Goal: Download file/media

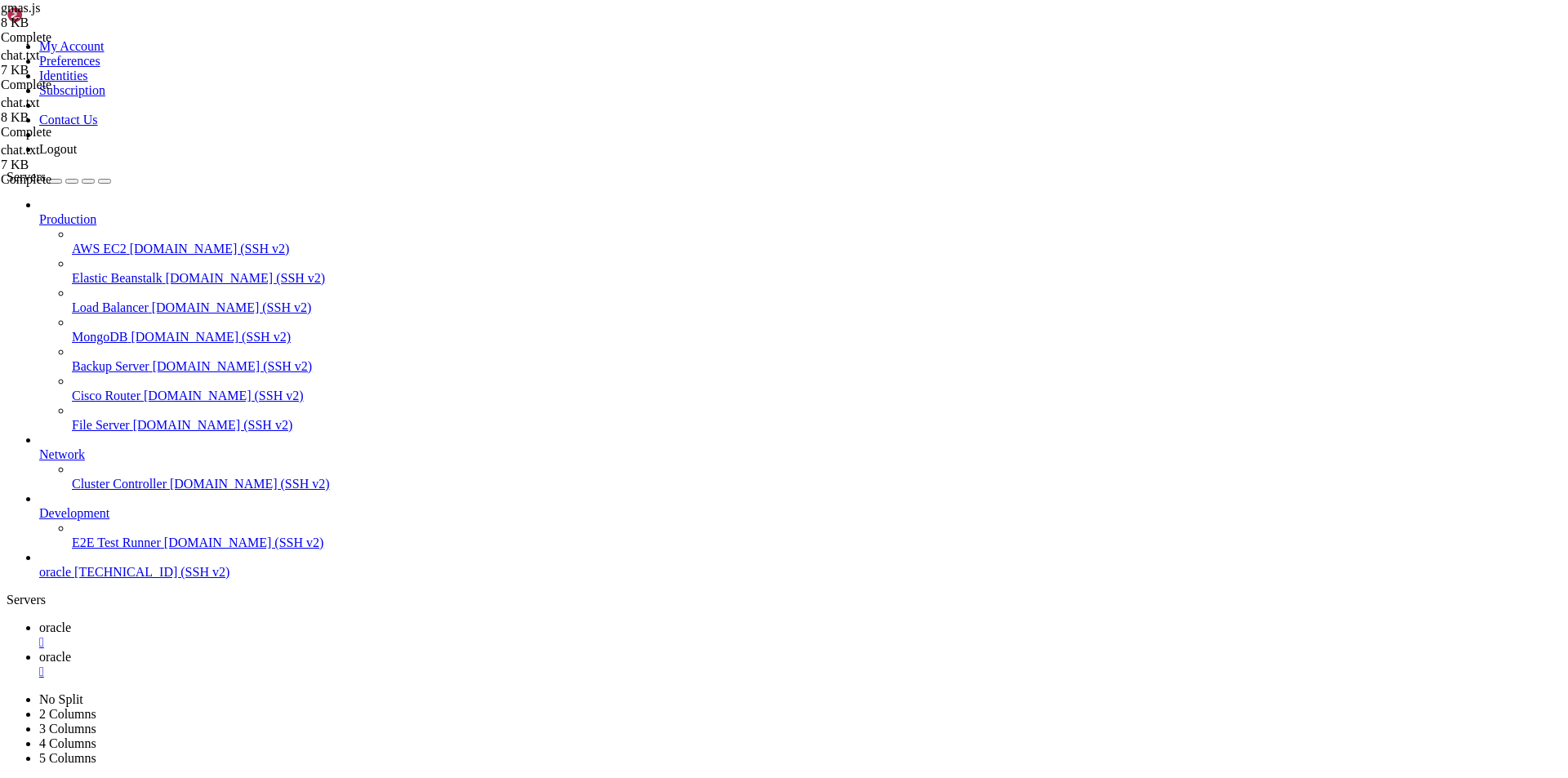
scroll to position [7, 2]
click at [71, 621] on span "oracle" at bounding box center [55, 628] width 31 height 14
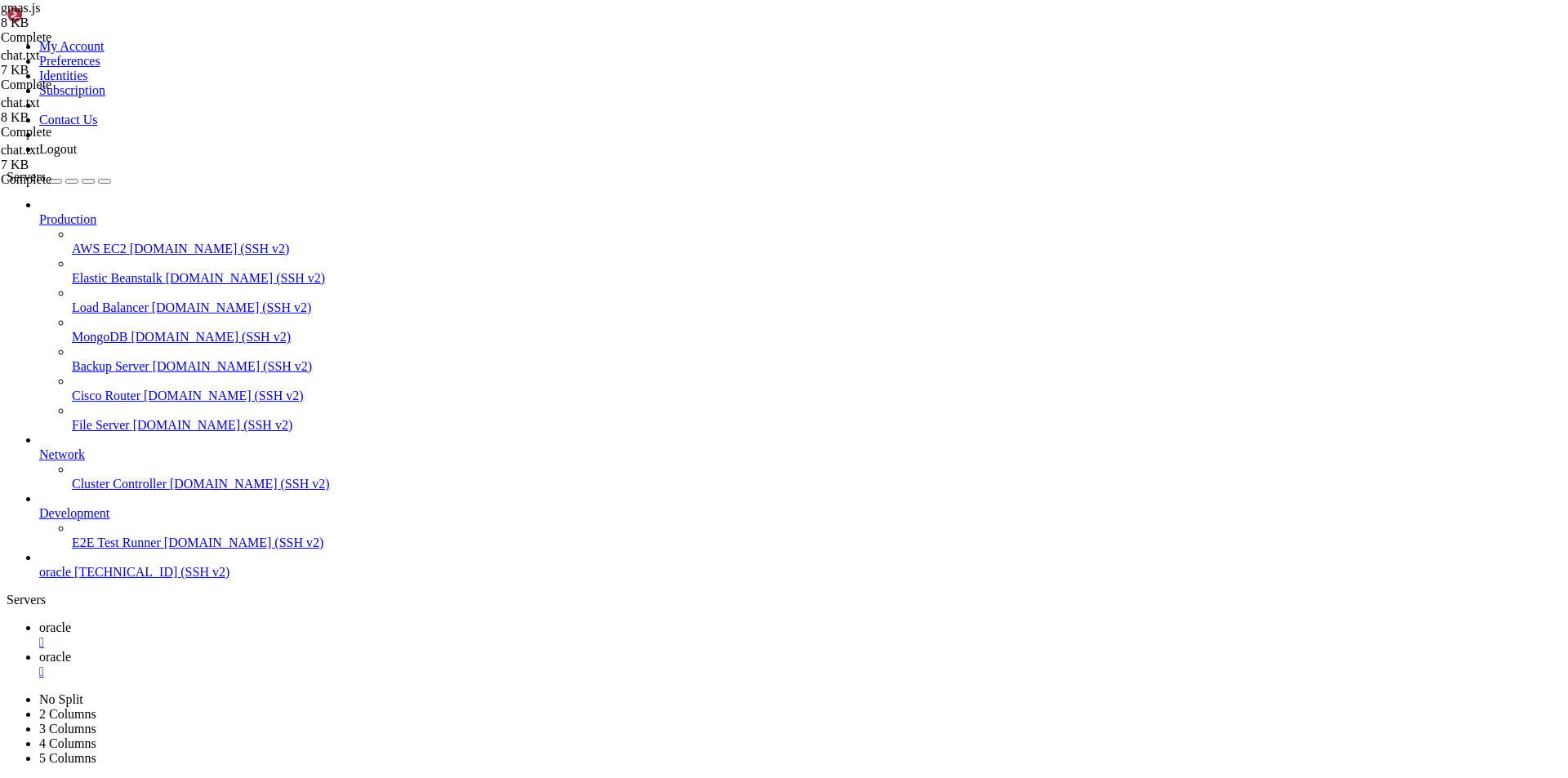
click at [71, 649] on span "oracle" at bounding box center [55, 656] width 31 height 14
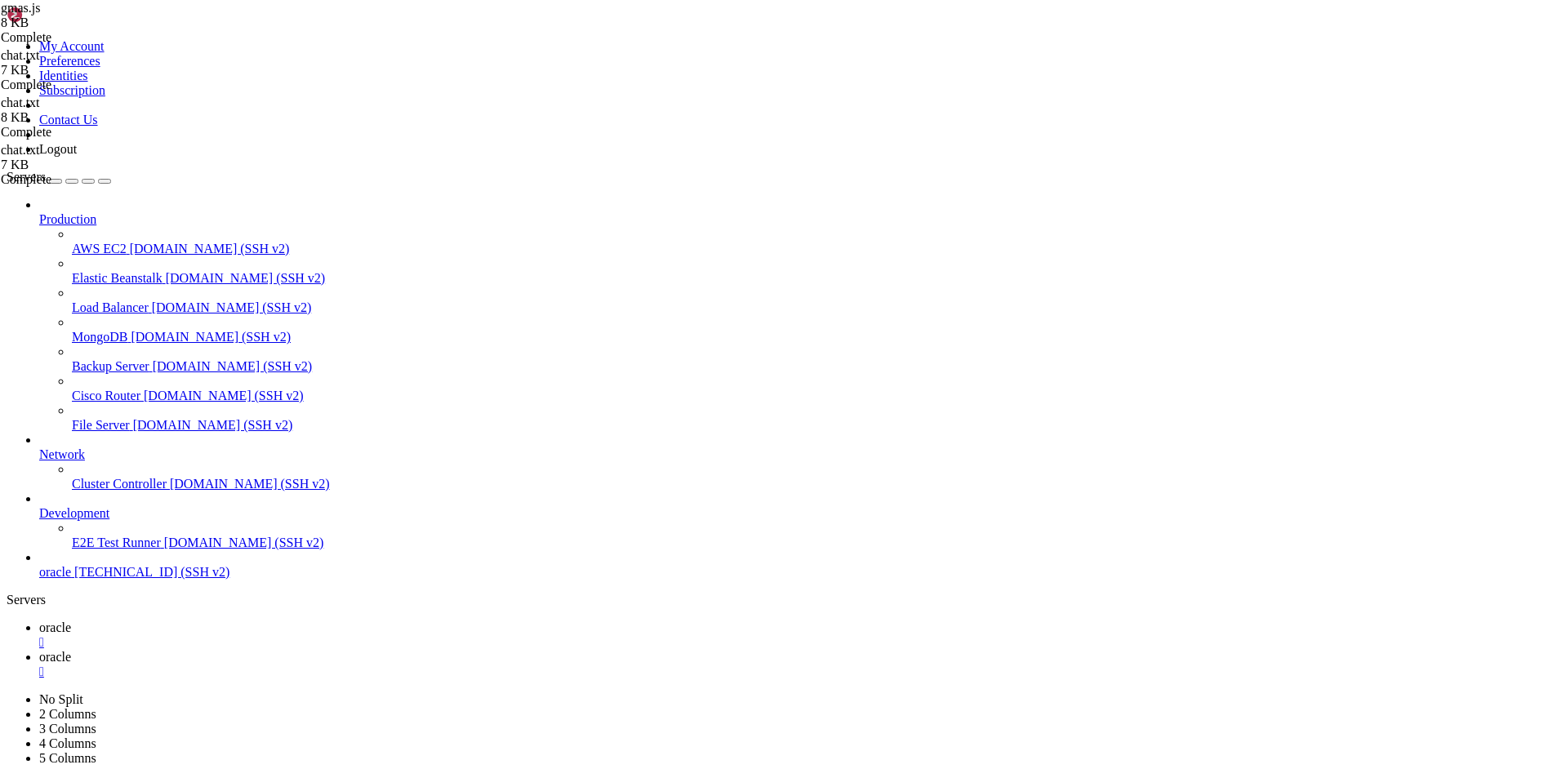
type input "/home/ubuntu/nodejs"
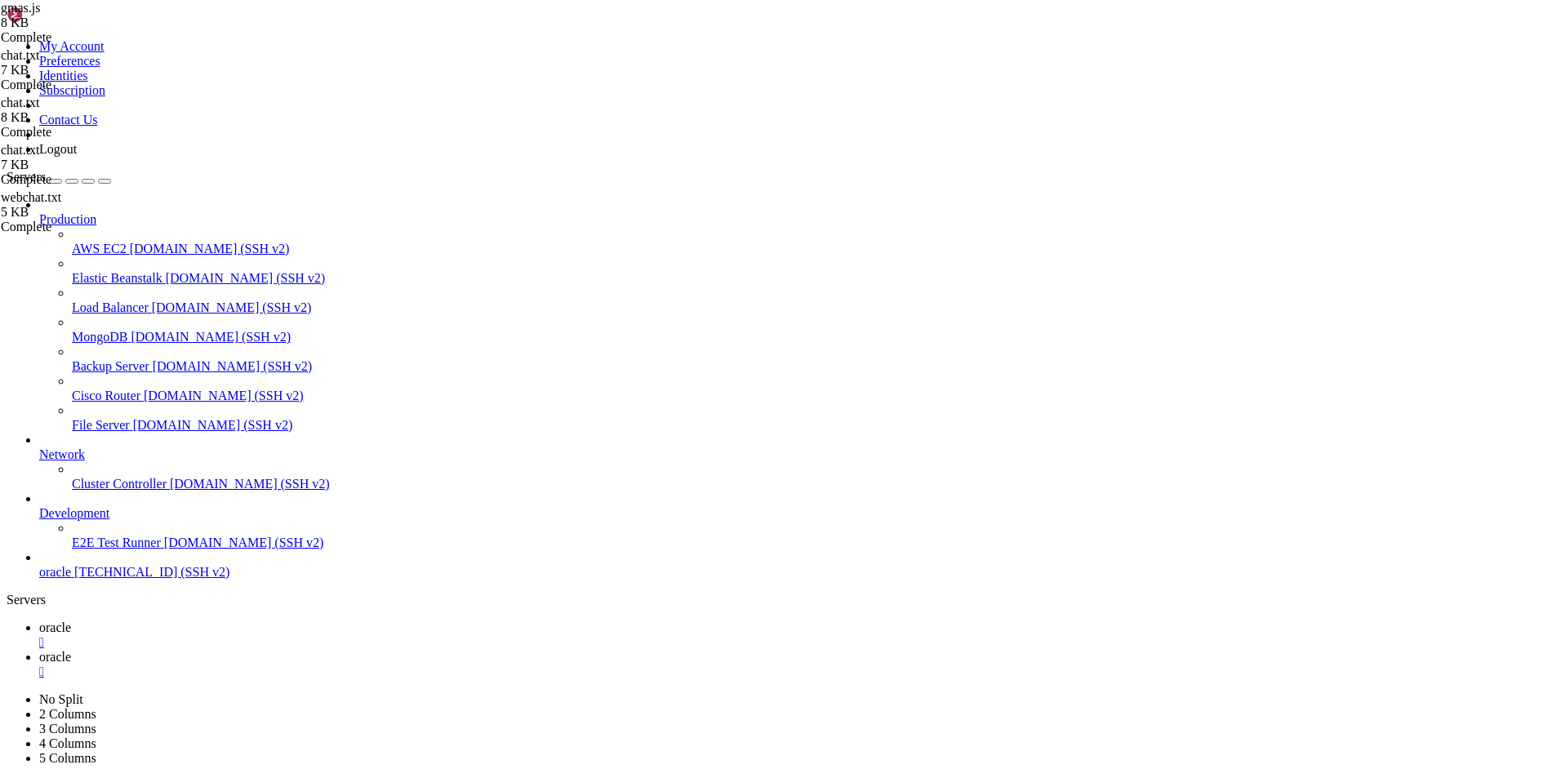
scroll to position [6840, 0]
click at [233, 621] on link "oracle " at bounding box center [800, 636] width 1522 height 30
click at [71, 649] on span "oracle" at bounding box center [55, 656] width 31 height 14
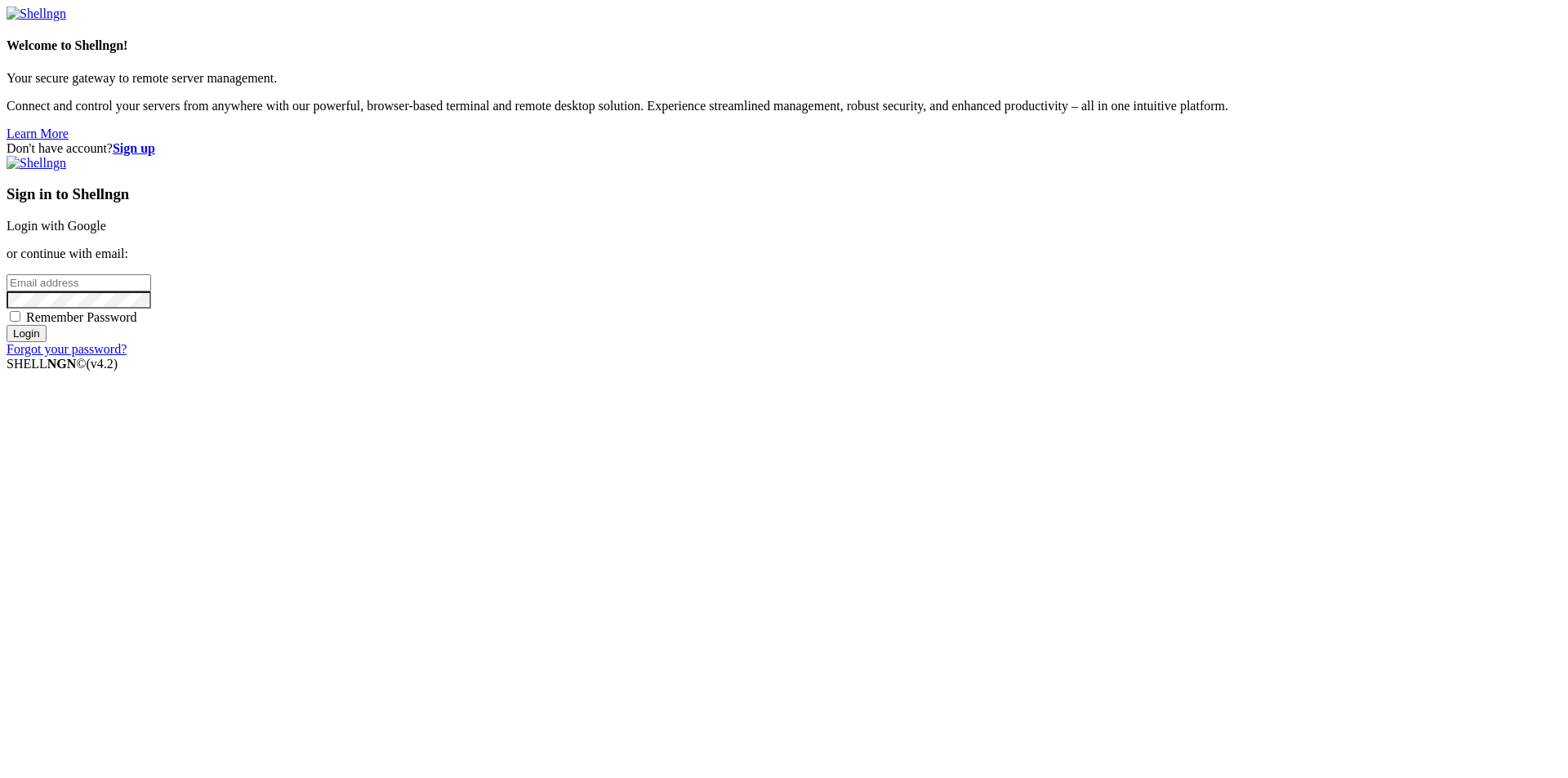
type input "[EMAIL_ADDRESS][DOMAIN_NAME]"
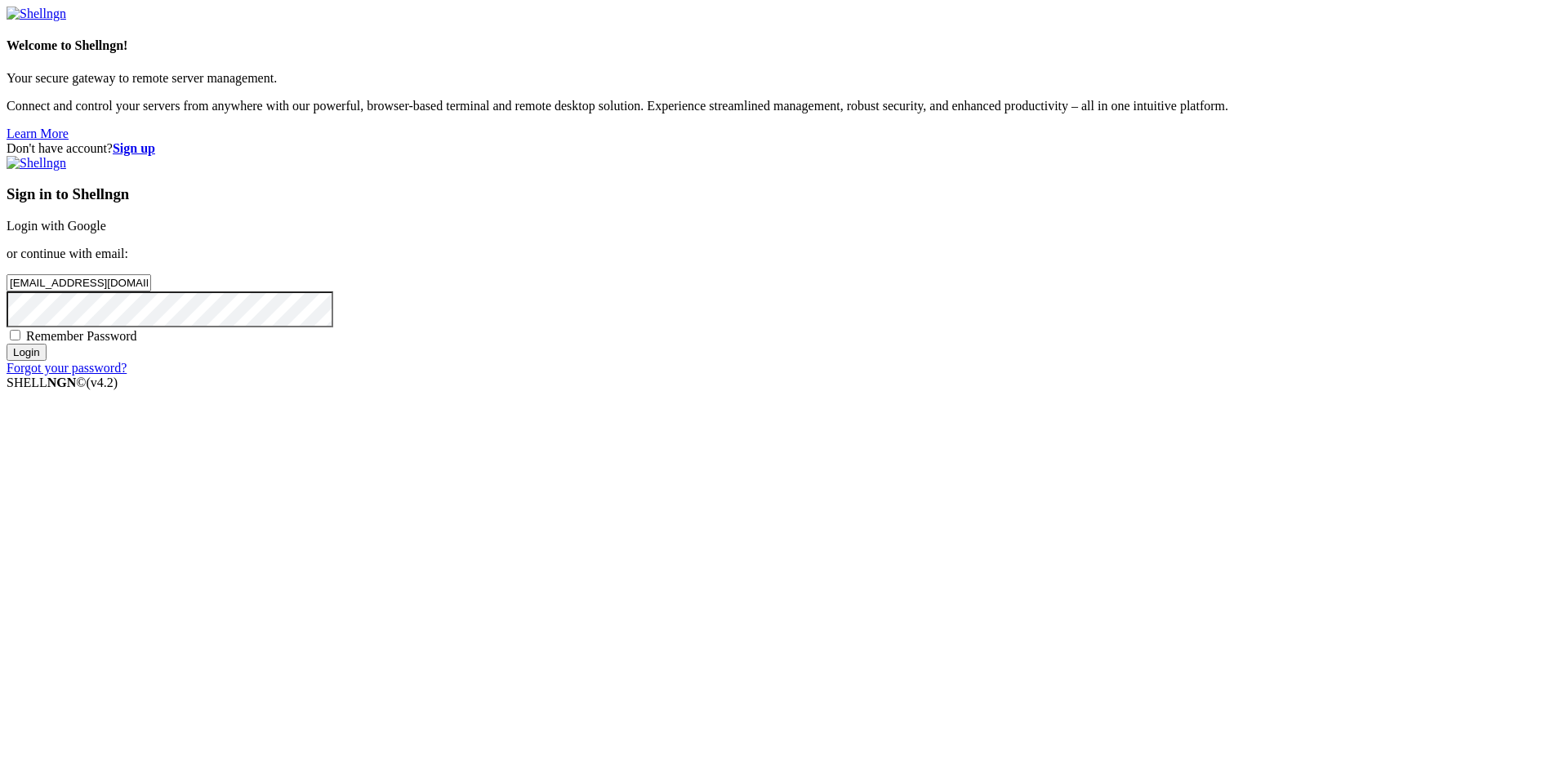
click at [137, 343] on span "Remember Password" at bounding box center [81, 336] width 111 height 14
click at [20, 340] on input "Remember Password" at bounding box center [15, 335] width 10 height 10
checkbox input "true"
click at [900, 375] on div "Sign in to Shellngn Login with Google or continue with email: [EMAIL_ADDRESS][D…" at bounding box center [784, 265] width 1555 height 219
click at [46, 361] on input "Login" at bounding box center [26, 352] width 40 height 17
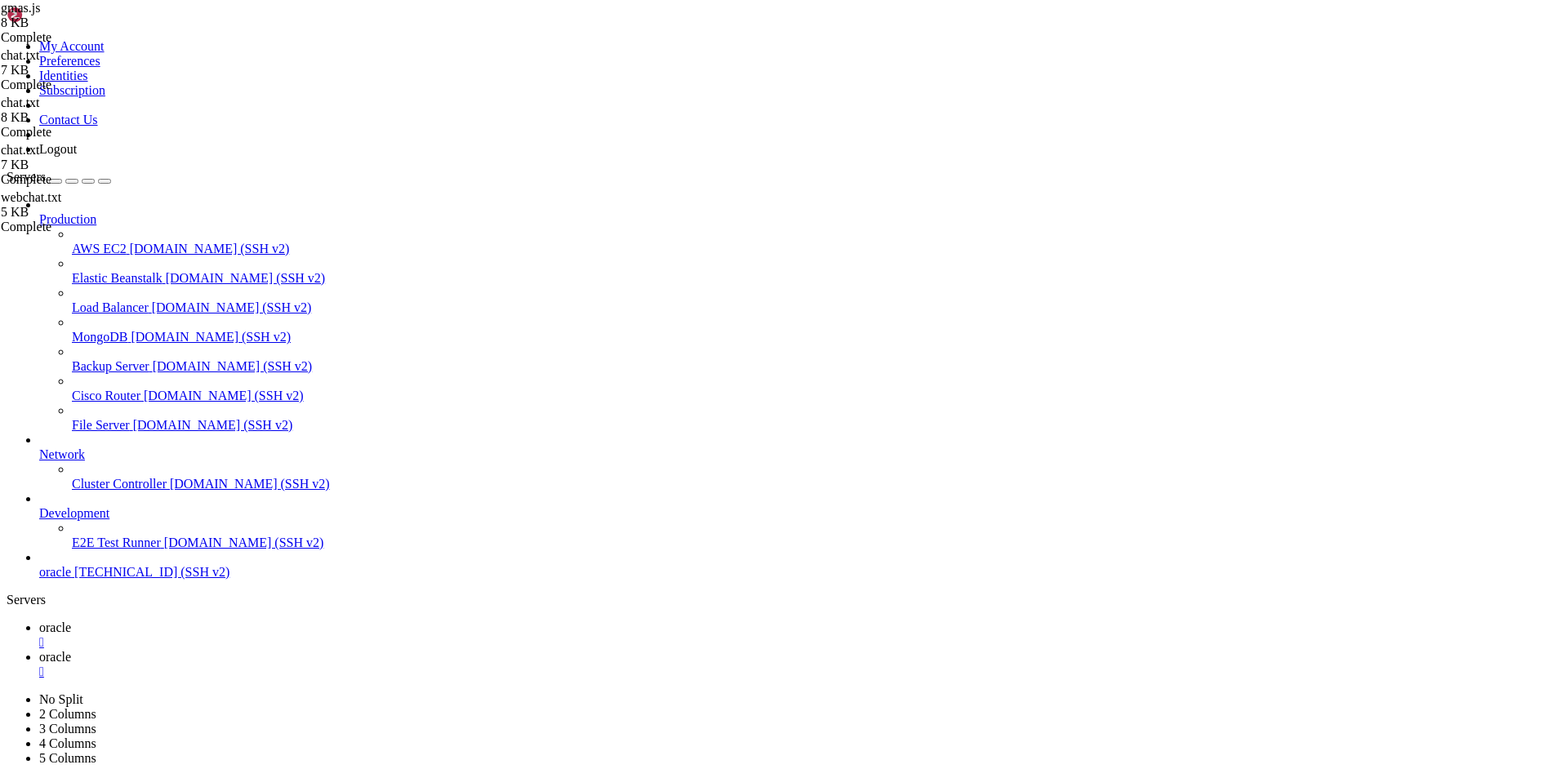
scroll to position [7034, 0]
click at [71, 649] on span "oracle" at bounding box center [55, 656] width 31 height 14
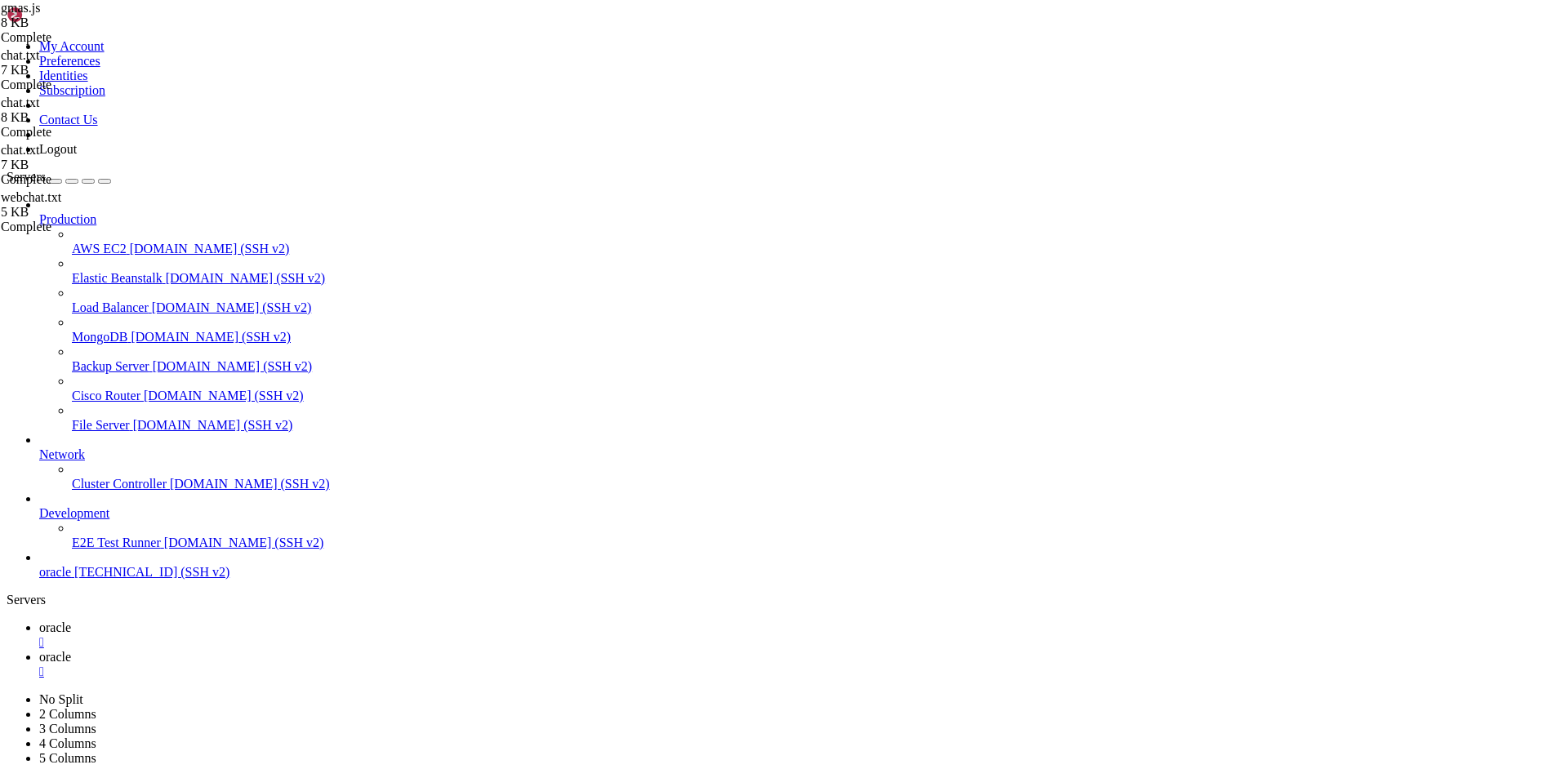
type input "/home/ubuntu/nodejs"
